Goal: Entertainment & Leisure: Consume media (video, audio)

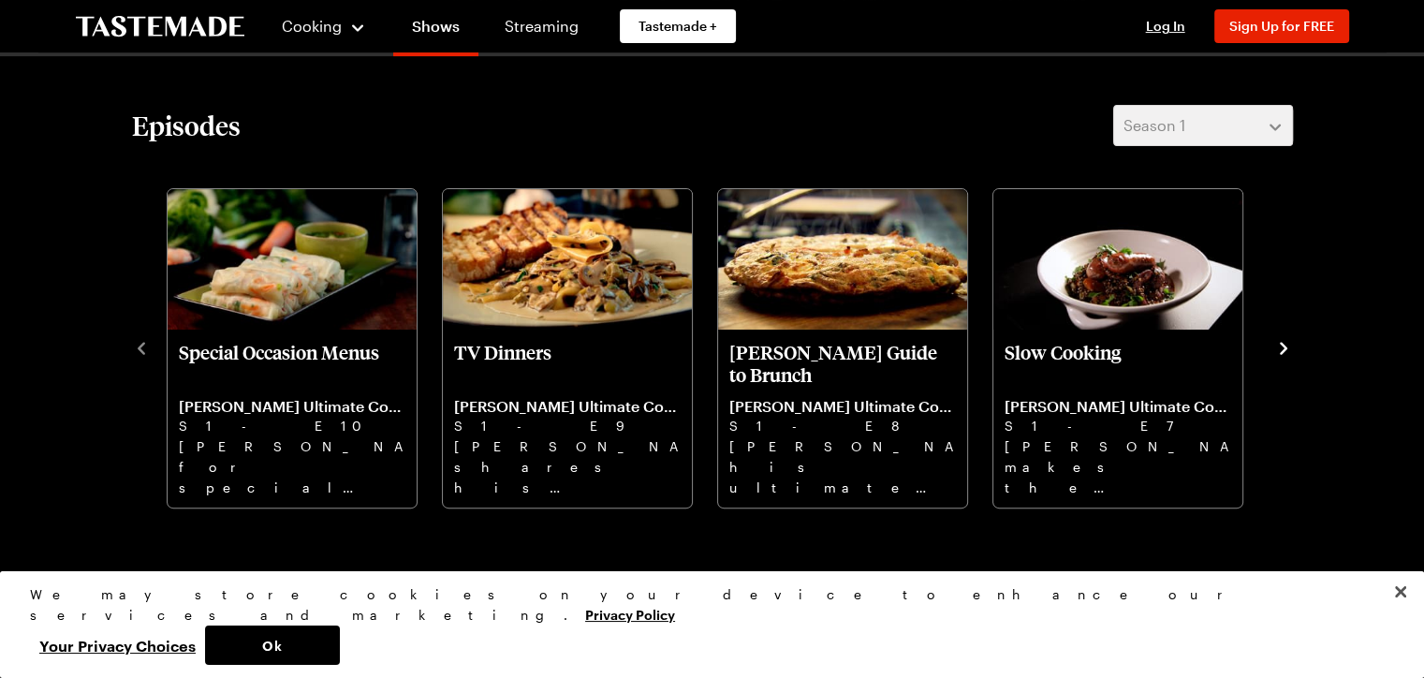
scroll to position [539, 0]
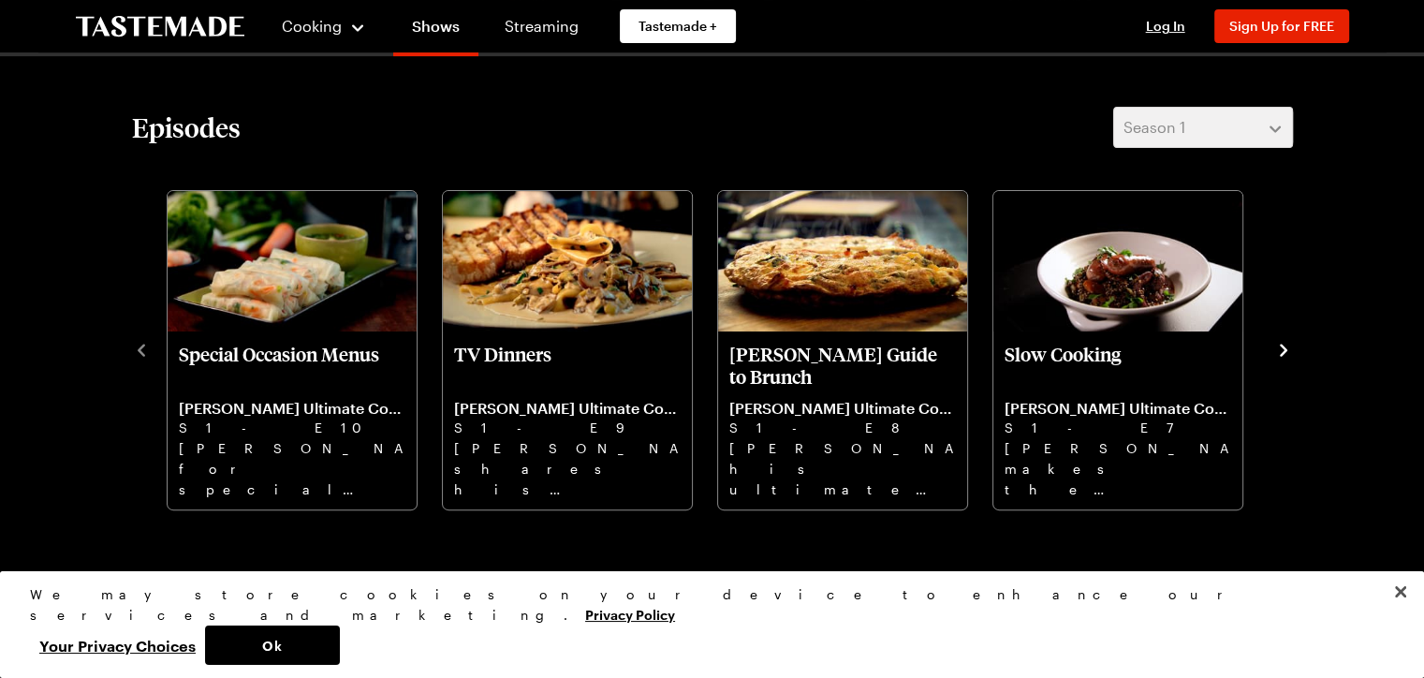
click at [1285, 346] on icon "navigate to next item" at bounding box center [1284, 350] width 19 height 19
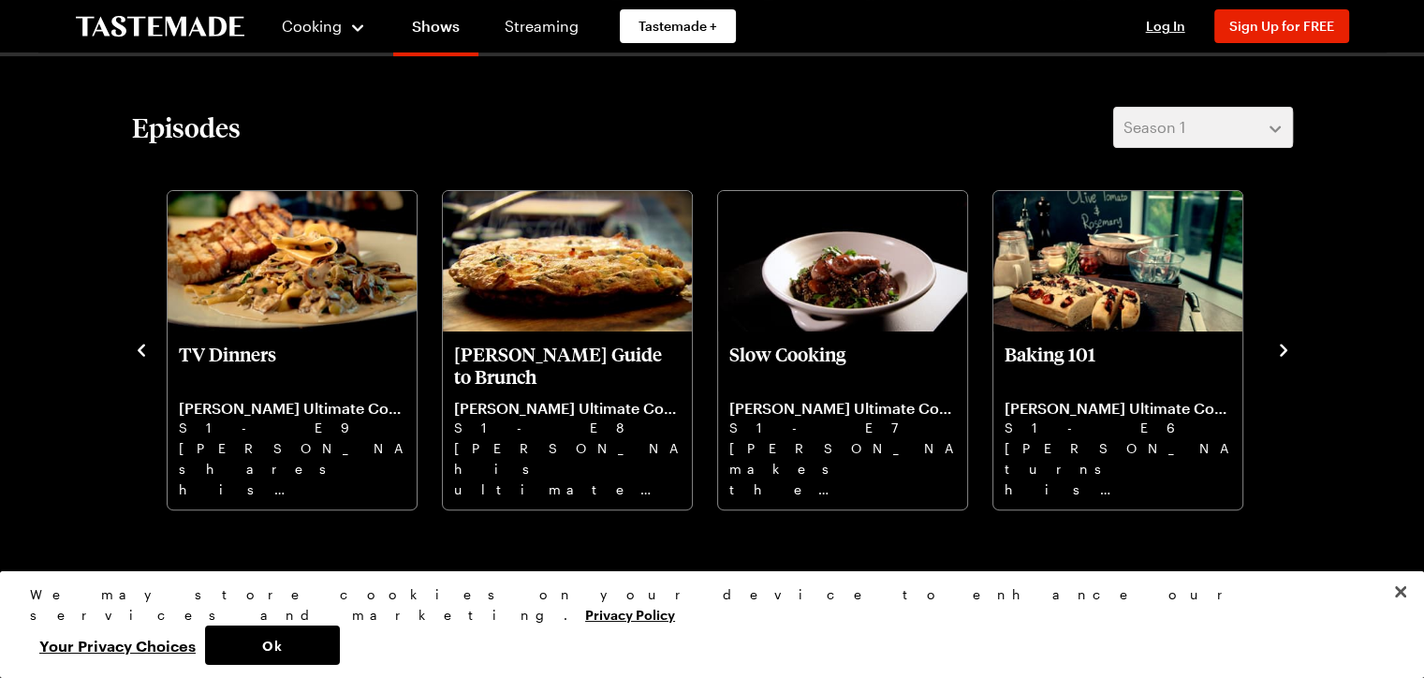
click at [1285, 346] on icon "navigate to next item" at bounding box center [1284, 350] width 19 height 19
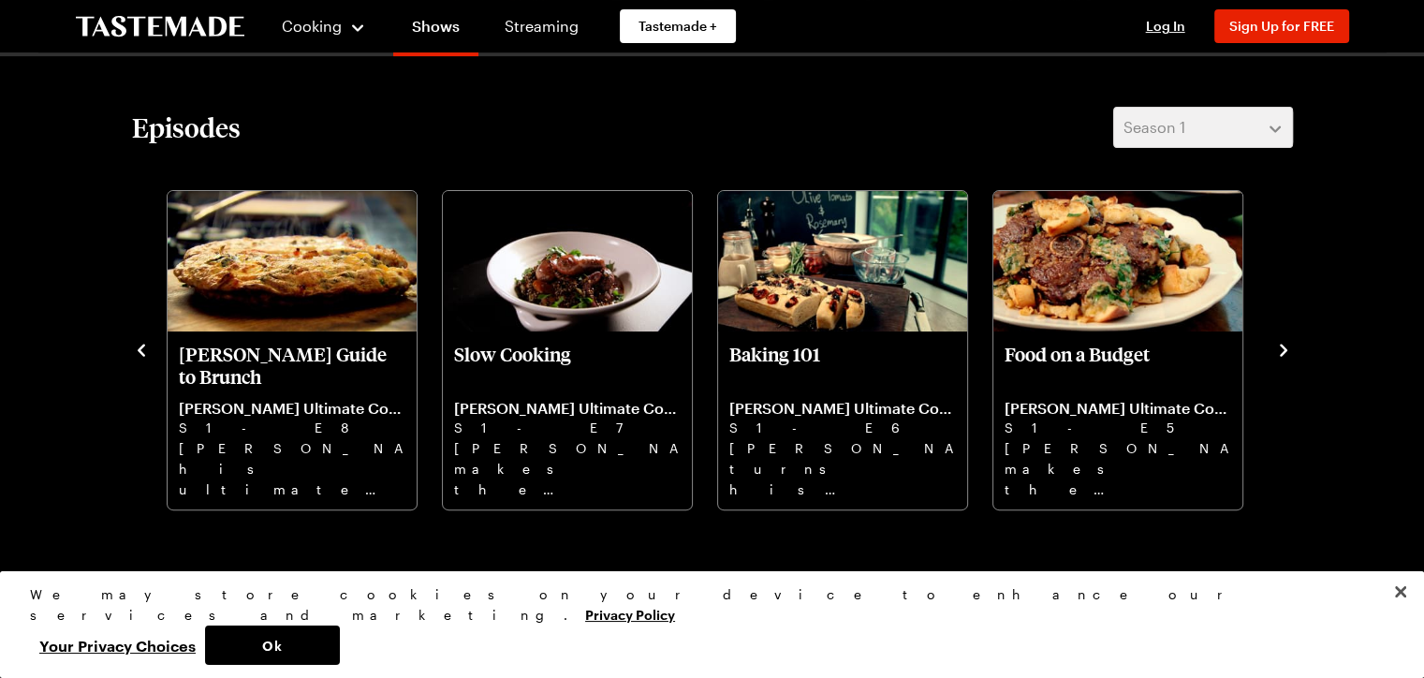
click at [1285, 346] on icon "navigate to next item" at bounding box center [1284, 350] width 19 height 19
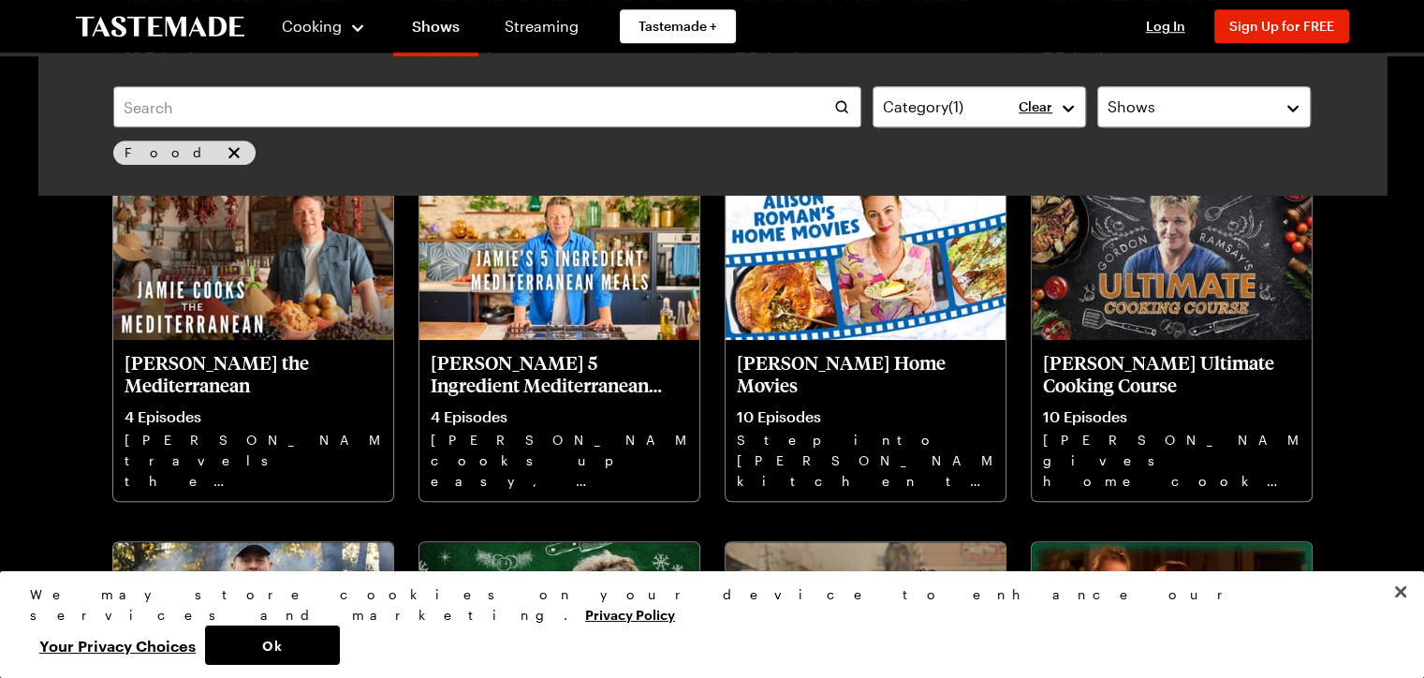
scroll to position [1591, 0]
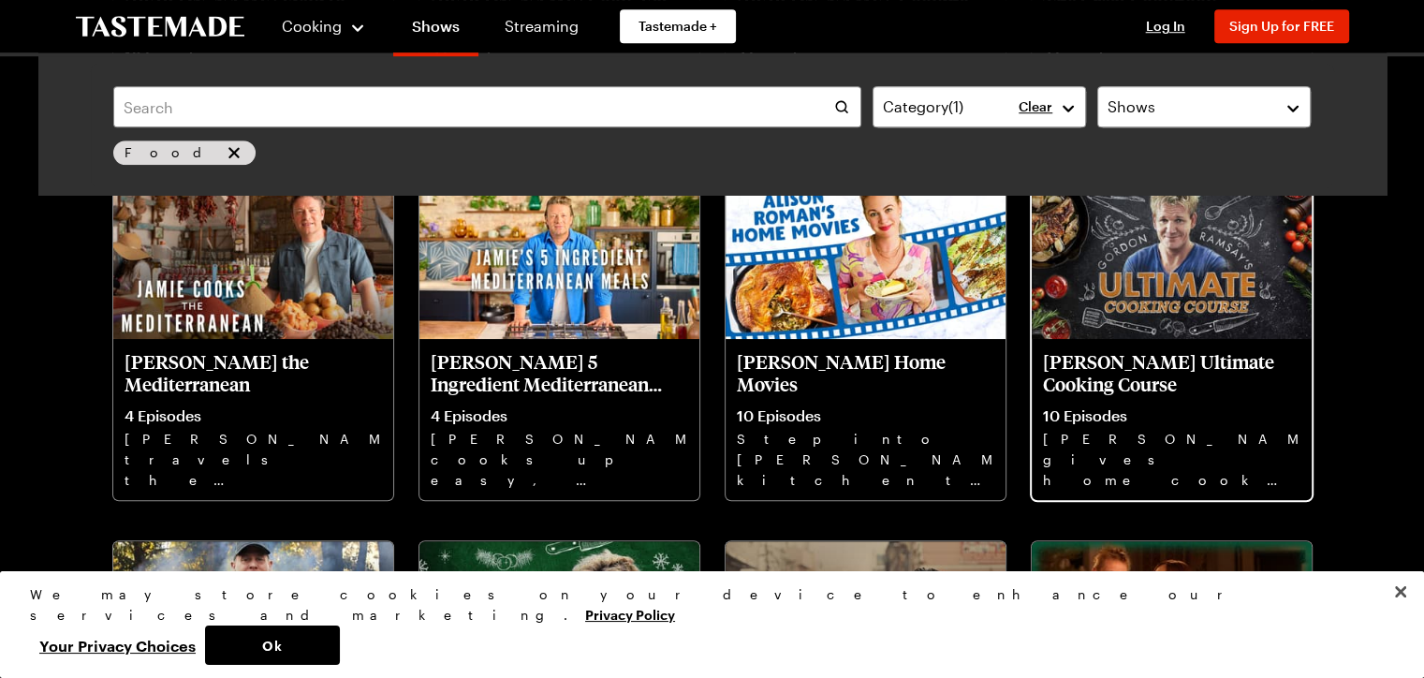
click at [1168, 277] on img at bounding box center [1172, 260] width 280 height 157
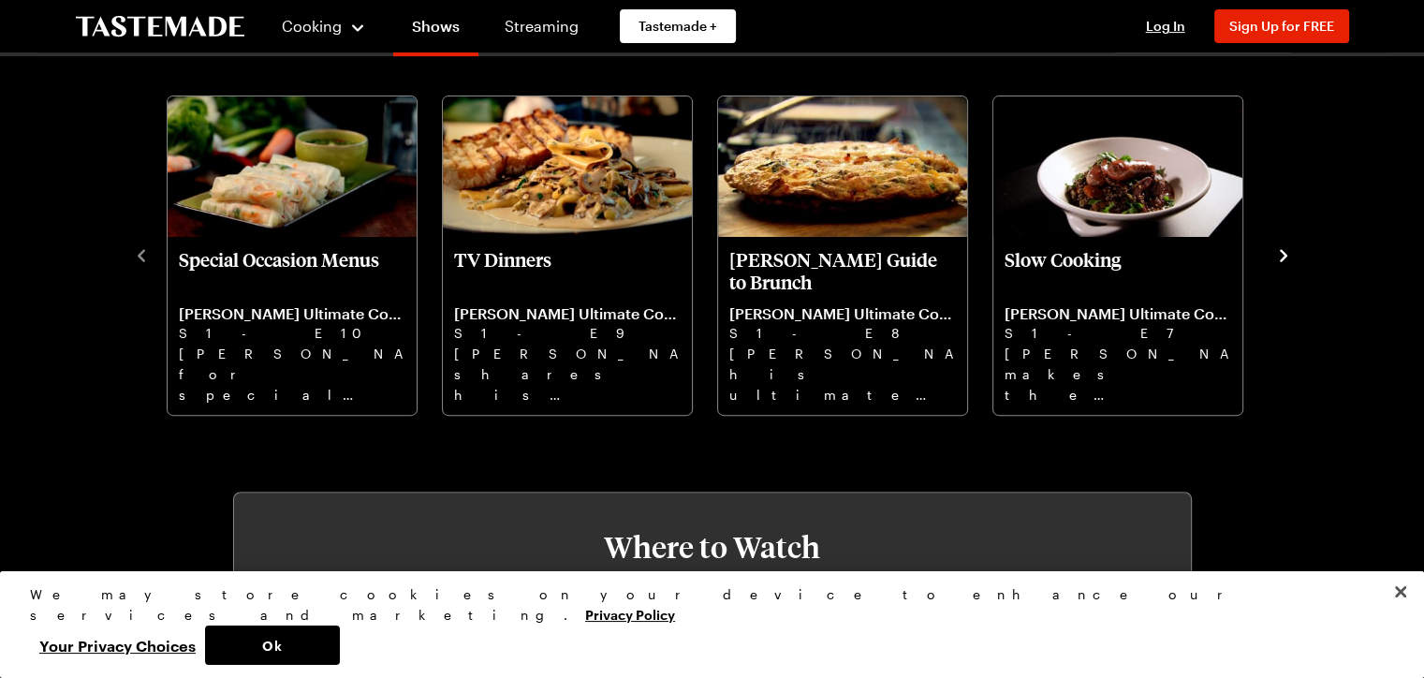
scroll to position [631, 0]
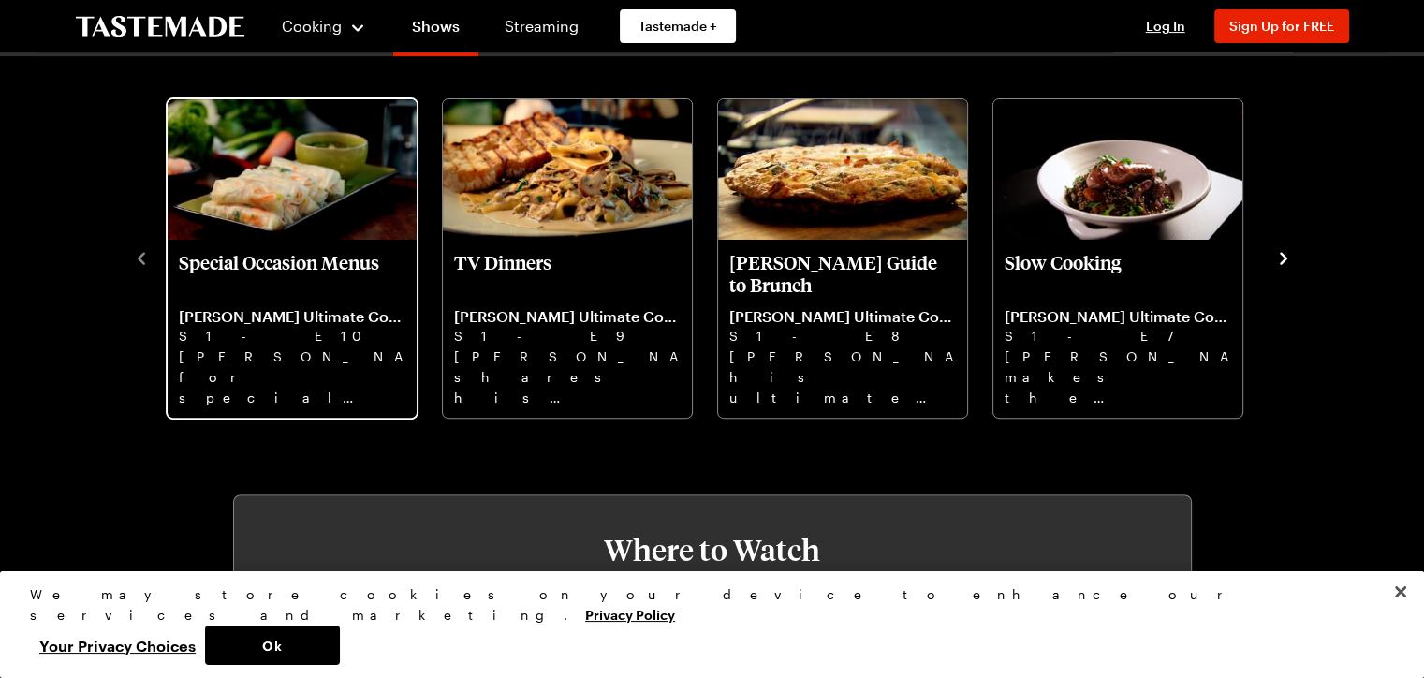
click at [322, 352] on p "[PERSON_NAME] for special occasions, including stuffed lamb and Vietnamese-styl…" at bounding box center [292, 376] width 227 height 60
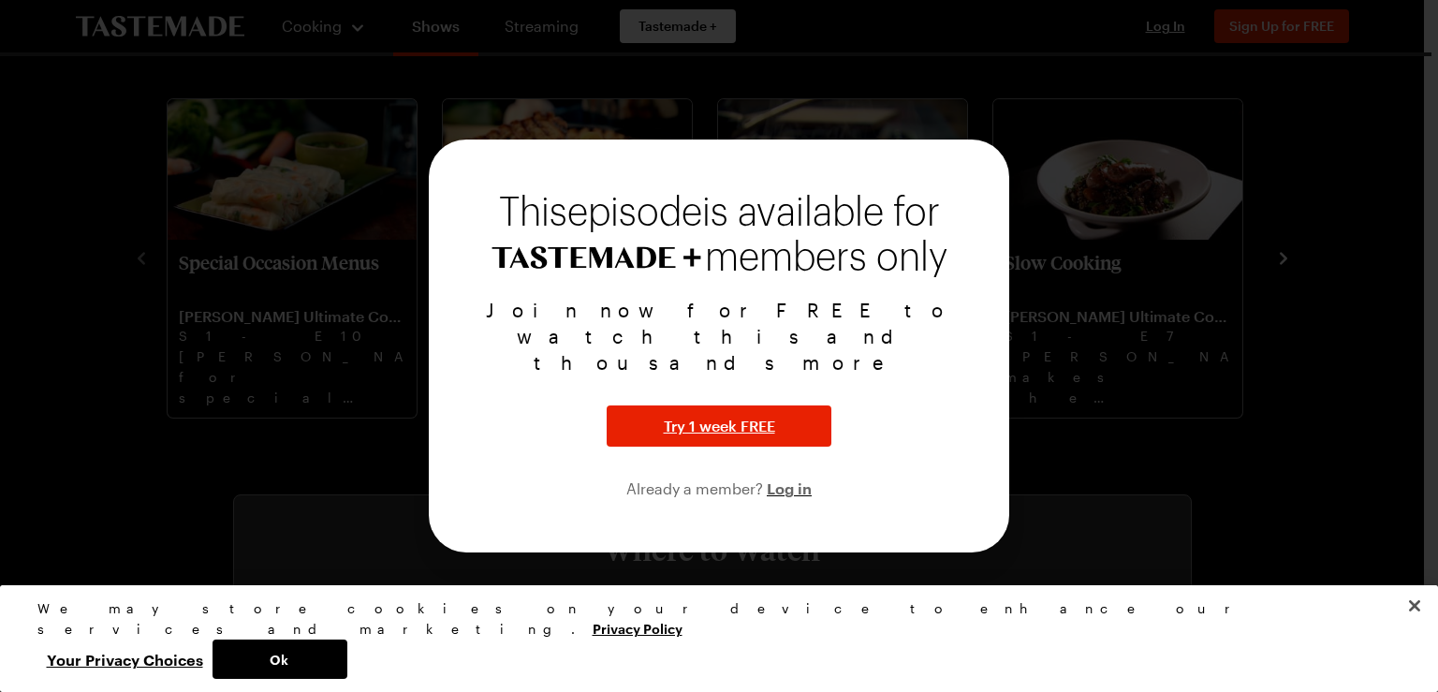
click at [769, 35] on div at bounding box center [719, 346] width 1438 height 692
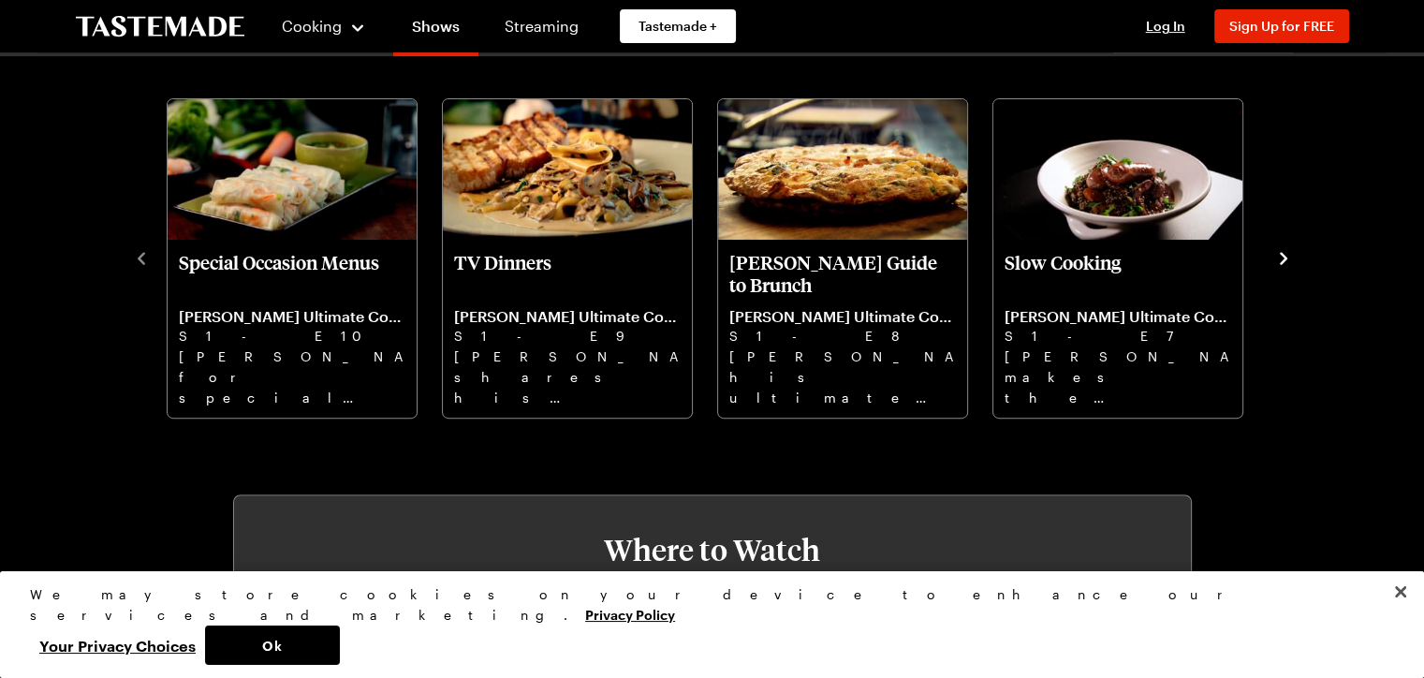
scroll to position [1193, 0]
